Goal: Task Accomplishment & Management: Manage account settings

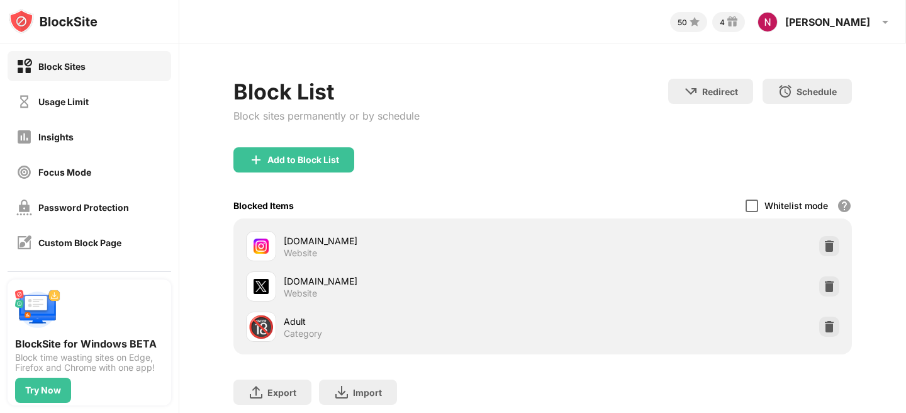
click at [755, 201] on div at bounding box center [752, 206] width 13 height 13
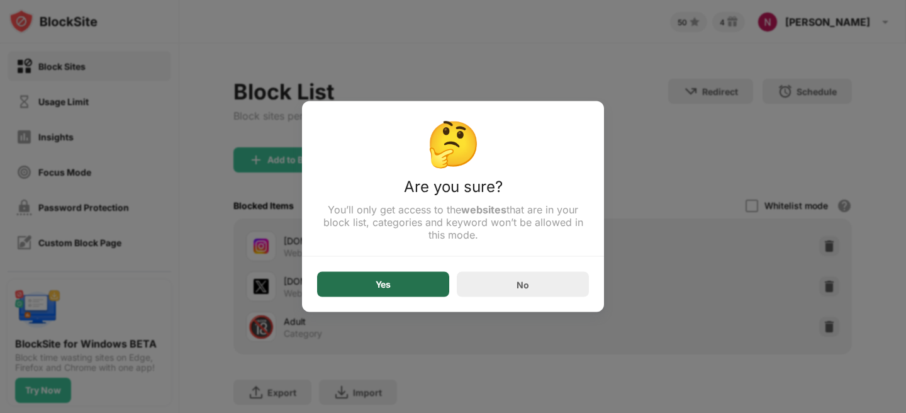
click at [426, 282] on div "Yes" at bounding box center [383, 284] width 132 height 25
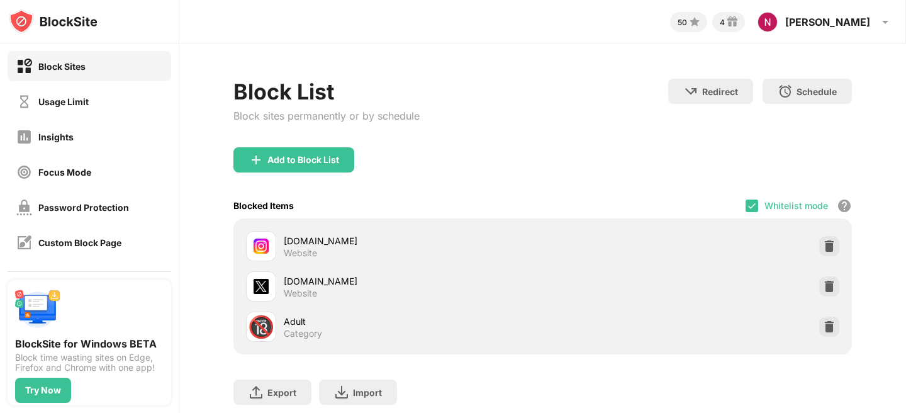
click at [760, 204] on div "Whitelist mode Block all websites except for those in your whitelist. Whitelist…" at bounding box center [799, 206] width 106 height 26
click at [752, 204] on img at bounding box center [752, 206] width 10 height 10
click at [760, 206] on div "Whitelist mode Block all websites except for those in your whitelist. Whitelist…" at bounding box center [799, 206] width 106 height 26
click at [755, 206] on div at bounding box center [752, 206] width 13 height 13
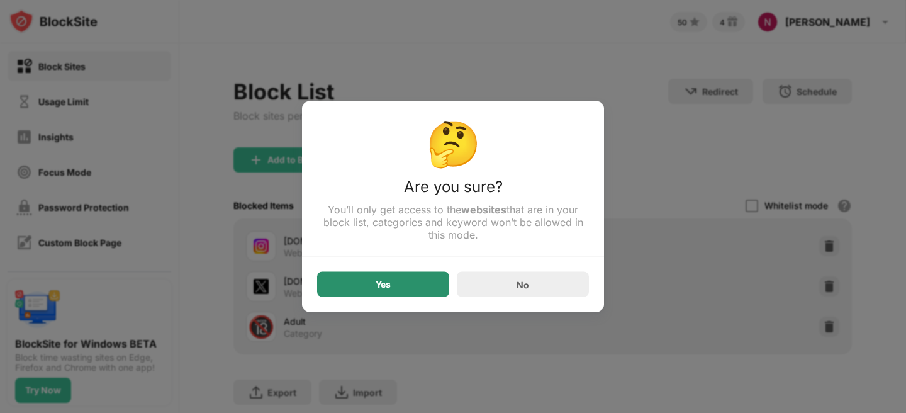
click at [426, 291] on div "Yes" at bounding box center [383, 284] width 132 height 25
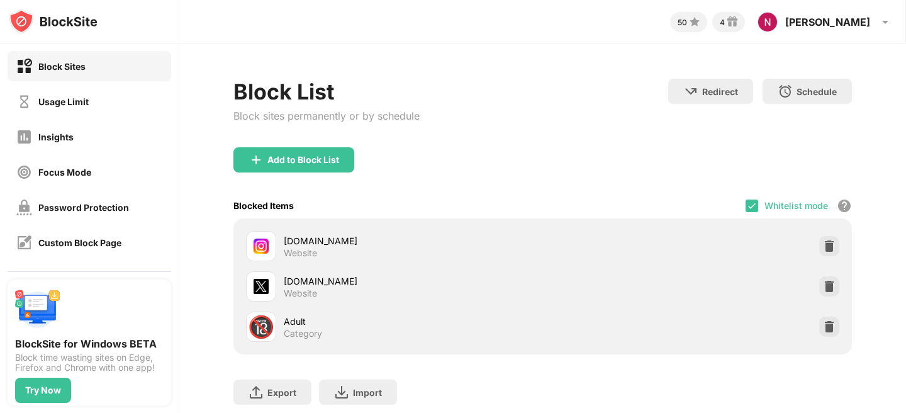
click at [753, 213] on div "Whitelist mode Block all websites except for those in your whitelist. Whitelist…" at bounding box center [799, 206] width 106 height 26
click at [748, 205] on img at bounding box center [752, 206] width 10 height 10
click at [750, 206] on div at bounding box center [752, 206] width 13 height 13
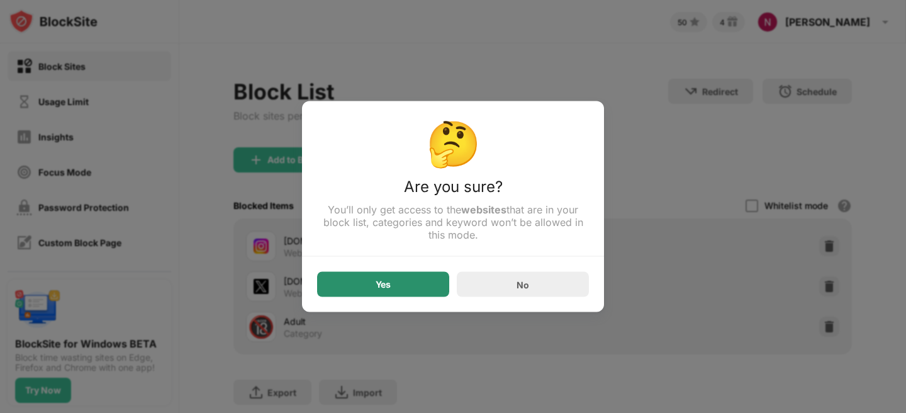
click at [386, 284] on div "Yes" at bounding box center [383, 284] width 15 height 10
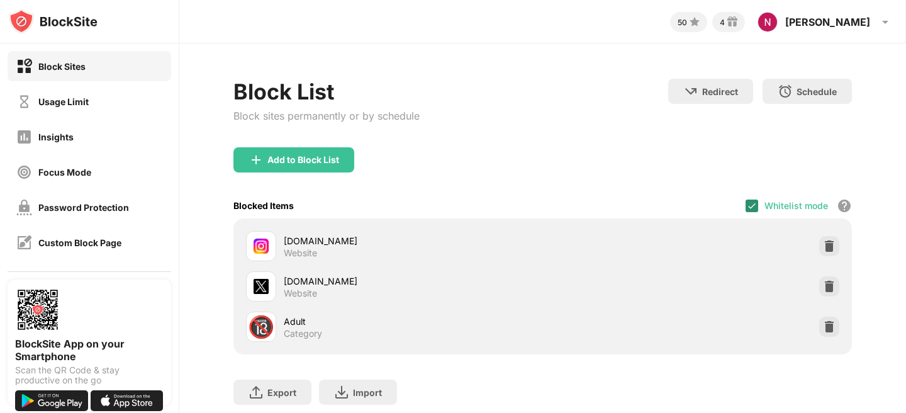
click at [748, 207] on img at bounding box center [752, 206] width 10 height 10
